Goal: Check status: Check status

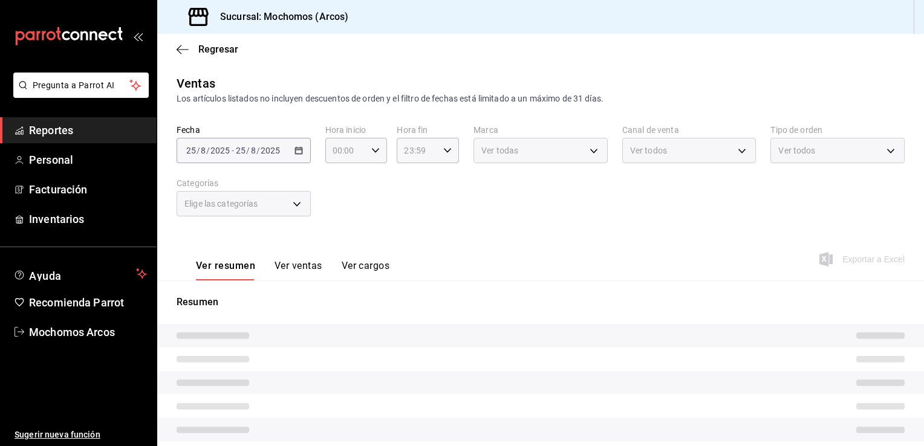
type input "78dcea9d-0226-4a72-8dbe-4ec0b47d6941,3e6ec714-4274-4da9-9c3c-efaa5a45eb4d,3615b…"
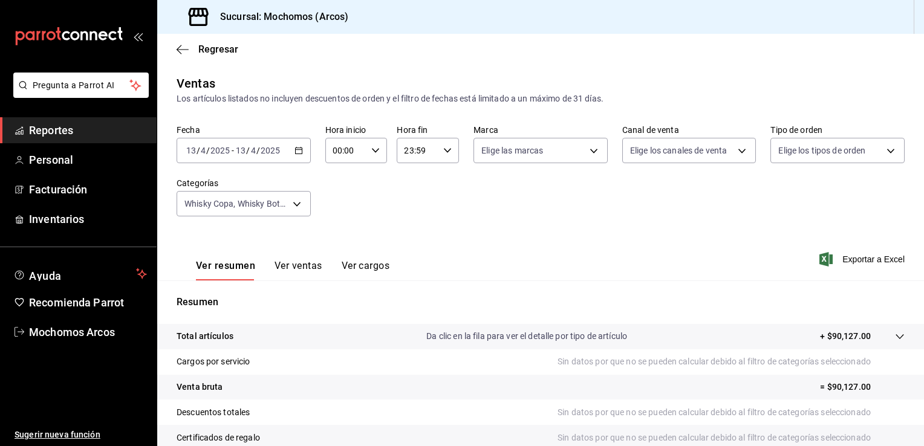
click at [298, 149] on icon "button" at bounding box center [299, 150] width 8 height 8
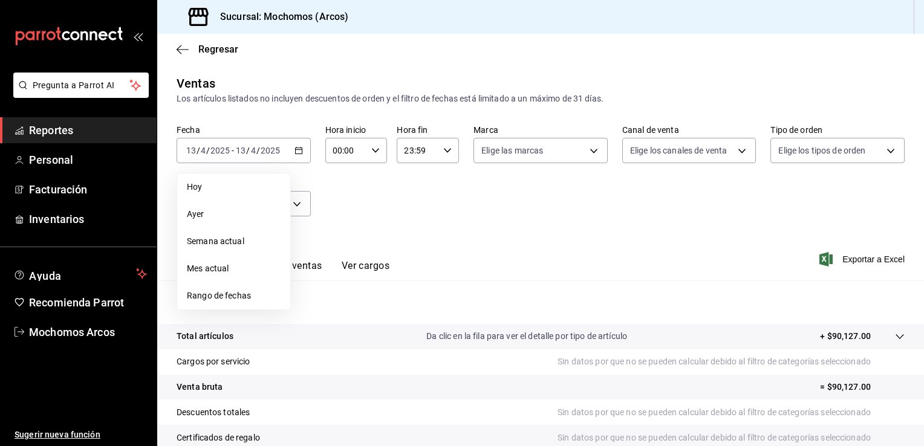
click at [232, 292] on span "Rango de fechas" at bounding box center [234, 296] width 94 height 13
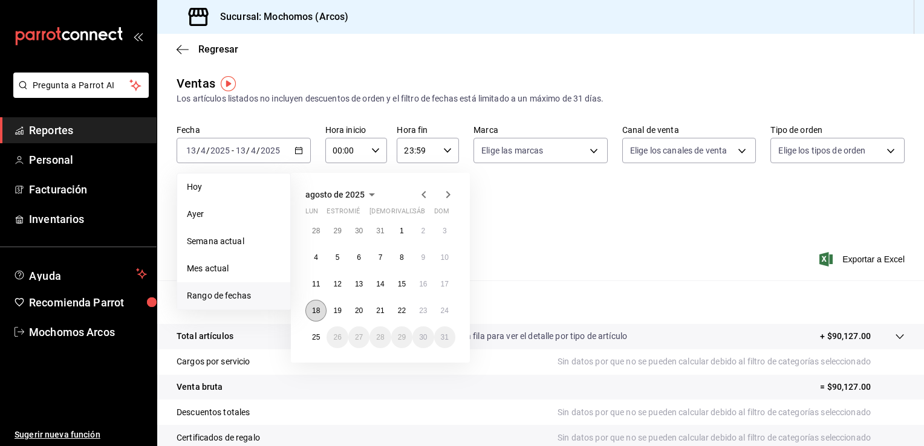
click at [317, 310] on abbr "18" at bounding box center [316, 311] width 8 height 8
click at [318, 310] on abbr "18" at bounding box center [316, 311] width 8 height 8
click at [318, 310] on div "Resumen Total artículos Da clic en la fila para ver el detalle por tipo de artí…" at bounding box center [540, 418] width 767 height 246
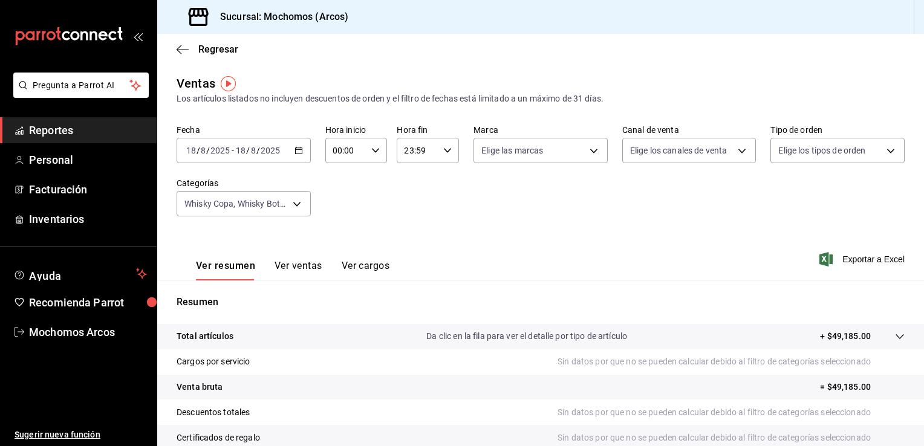
click at [372, 151] on \(Stroke\) "button" at bounding box center [375, 150] width 7 height 4
click at [339, 242] on span "02" at bounding box center [338, 240] width 11 height 10
type input "02:00"
click at [813, 261] on div at bounding box center [462, 223] width 924 height 446
click at [821, 258] on icon "button" at bounding box center [825, 259] width 13 height 15
